Goal: Ask a question

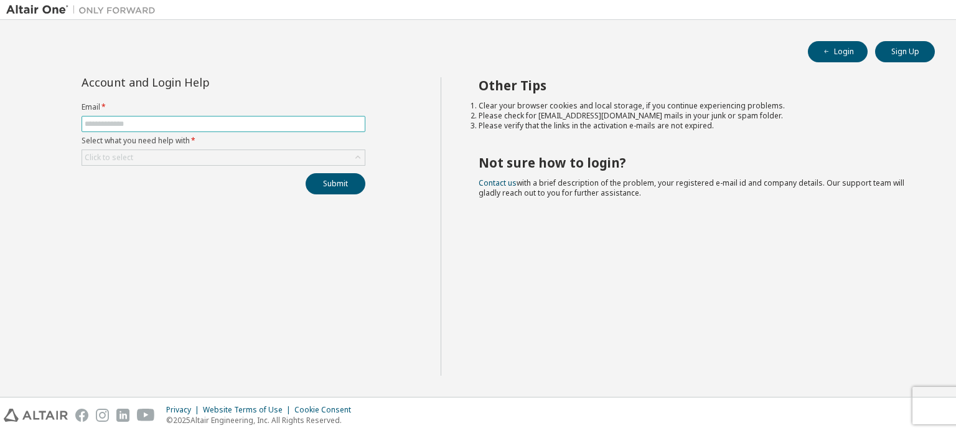
click at [154, 124] on input "text" at bounding box center [224, 124] width 278 height 10
type input "**********"
click at [164, 161] on div "Click to select" at bounding box center [223, 157] width 283 height 15
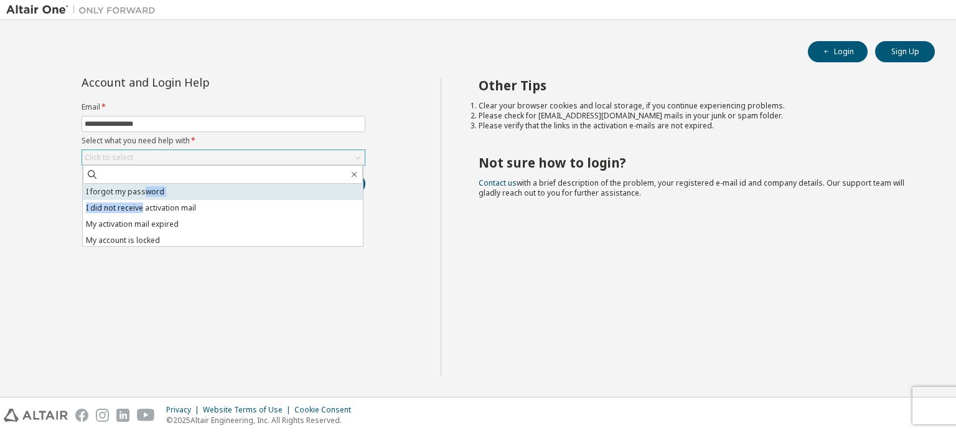
drag, startPoint x: 142, startPoint y: 201, endPoint x: 145, endPoint y: 195, distance: 7.0
click at [145, 195] on ul "I forgot my password I did not receive activation mail My activation mail expir…" at bounding box center [223, 215] width 280 height 62
click at [147, 192] on li "I forgot my password" at bounding box center [223, 192] width 280 height 16
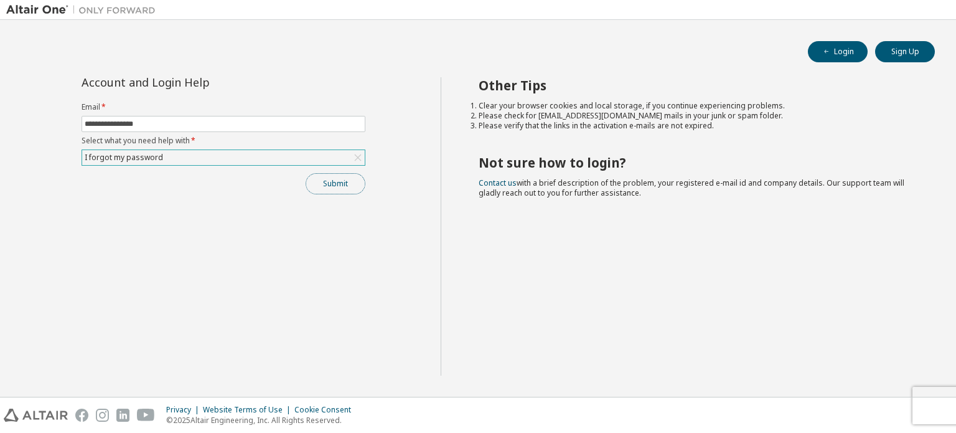
click at [340, 184] on button "Submit" at bounding box center [336, 183] width 60 height 21
click at [824, 50] on icon "button" at bounding box center [826, 51] width 7 height 7
